Goal: Information Seeking & Learning: Learn about a topic

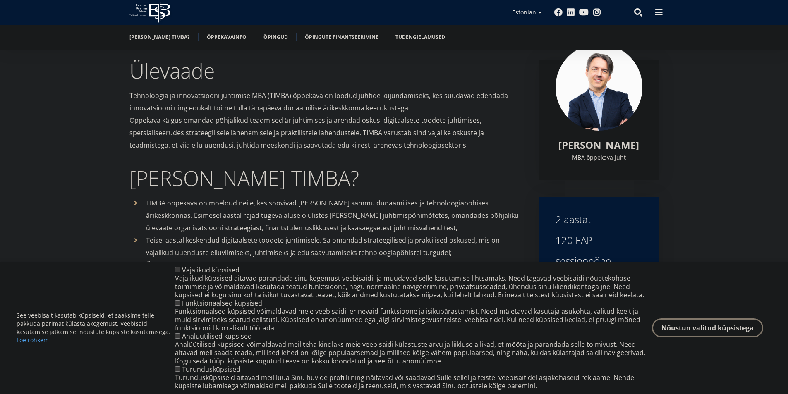
scroll to position [133, 0]
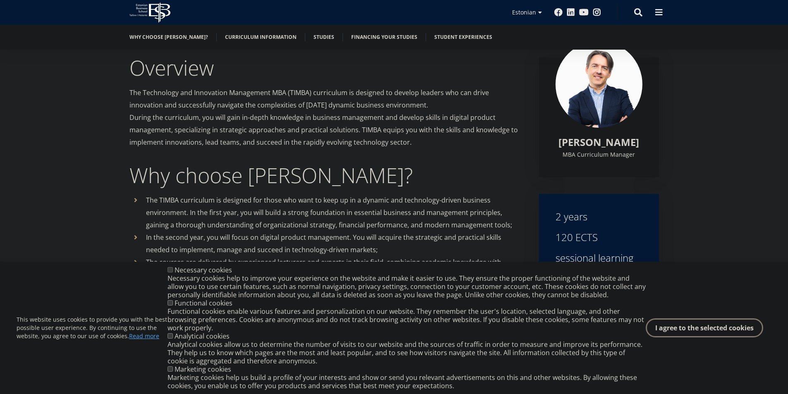
click at [373, 131] on font "During the curriculum, you will gain in-depth knowledge in business management …" at bounding box center [323, 130] width 388 height 34
click at [718, 326] on font "I agree to the selected cookies" at bounding box center [704, 326] width 98 height 9
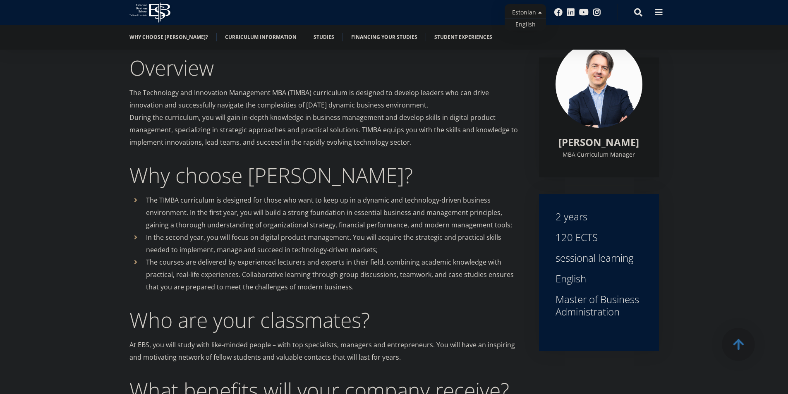
click at [541, 12] on ul "Estonian English" at bounding box center [524, 17] width 41 height 26
click at [523, 22] on font "English" at bounding box center [521, 24] width 20 height 8
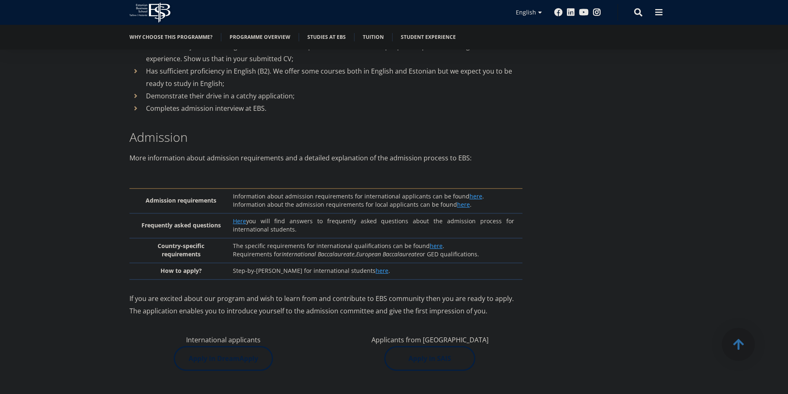
scroll to position [1861, 0]
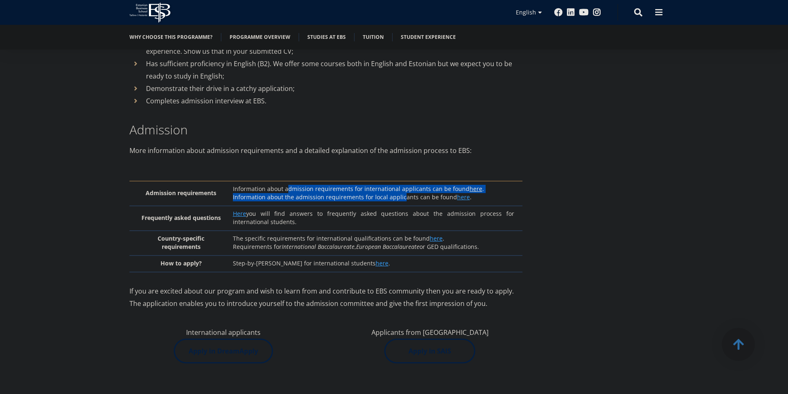
drag, startPoint x: 292, startPoint y: 163, endPoint x: 404, endPoint y: 172, distance: 112.0
click at [404, 181] on td "Information about admission requirements for international applicants can be fo…" at bounding box center [376, 193] width 294 height 25
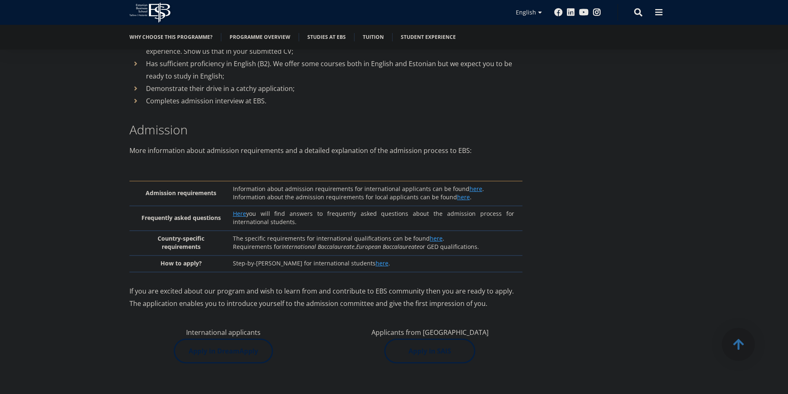
click at [423, 193] on p "Information about the admission requirements for local applicants can be found …" at bounding box center [373, 197] width 281 height 8
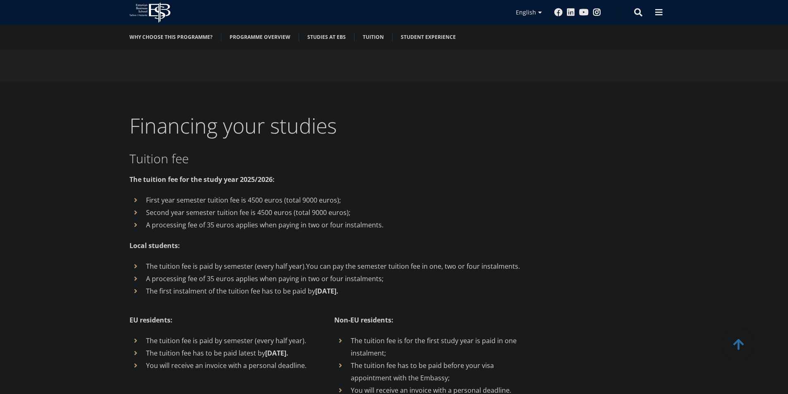
scroll to position [2729, 0]
